Goal: Information Seeking & Learning: Check status

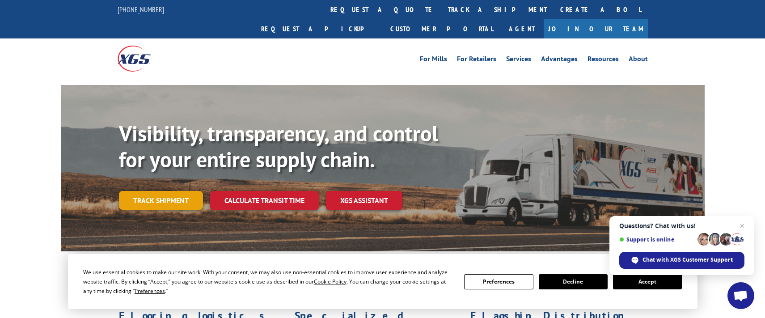
click at [178, 191] on link "Track shipment" at bounding box center [161, 200] width 84 height 19
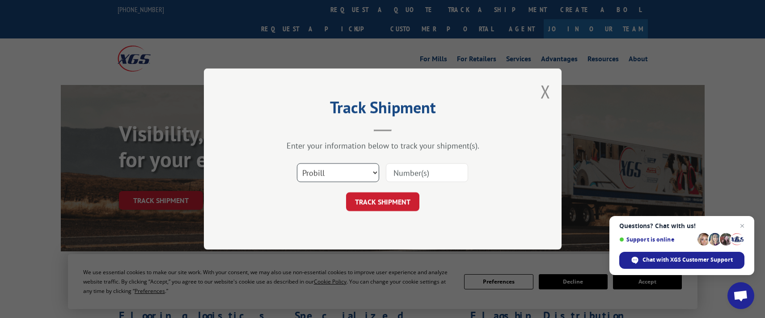
drag, startPoint x: 371, startPoint y: 172, endPoint x: 365, endPoint y: 179, distance: 9.2
click at [371, 172] on select "Select category... Probill BOL PO" at bounding box center [338, 172] width 82 height 19
select select "bol"
click at [297, 163] on select "Select category... Probill BOL PO" at bounding box center [338, 172] width 82 height 19
click at [406, 173] on input at bounding box center [427, 172] width 82 height 19
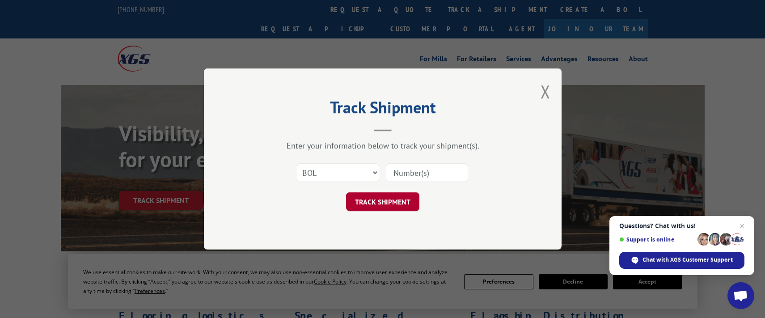
paste input "6100052722"
type input "6100052722"
click at [387, 201] on button "TRACK SHIPMENT" at bounding box center [382, 201] width 73 height 19
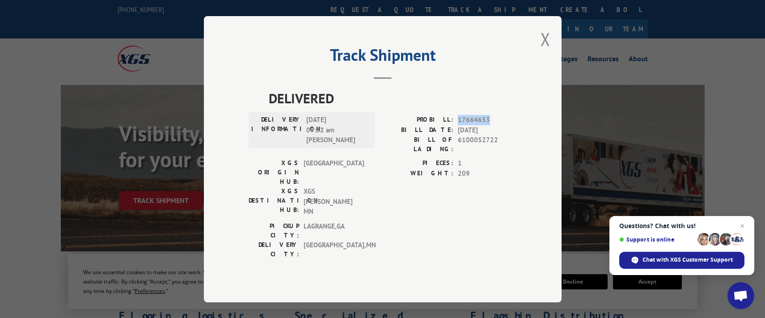
drag, startPoint x: 494, startPoint y: 135, endPoint x: 459, endPoint y: 135, distance: 34.4
click at [459, 125] on span "17664653" at bounding box center [487, 120] width 59 height 10
copy span "17664653"
